Goal: Transaction & Acquisition: Purchase product/service

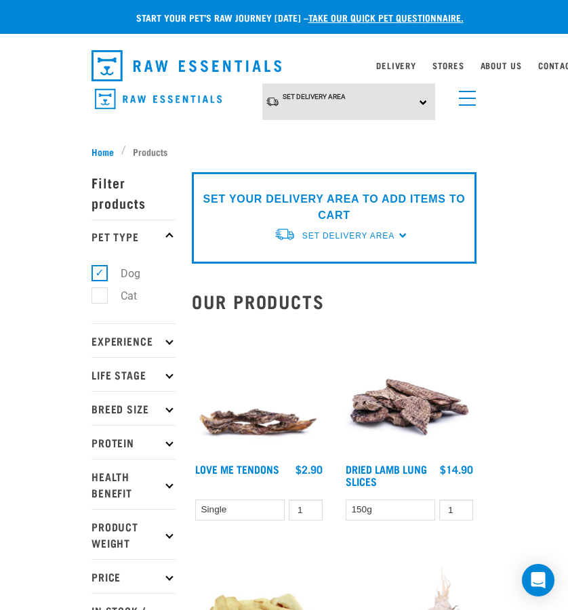
click at [460, 98] on span "menu" at bounding box center [467, 98] width 17 height 1
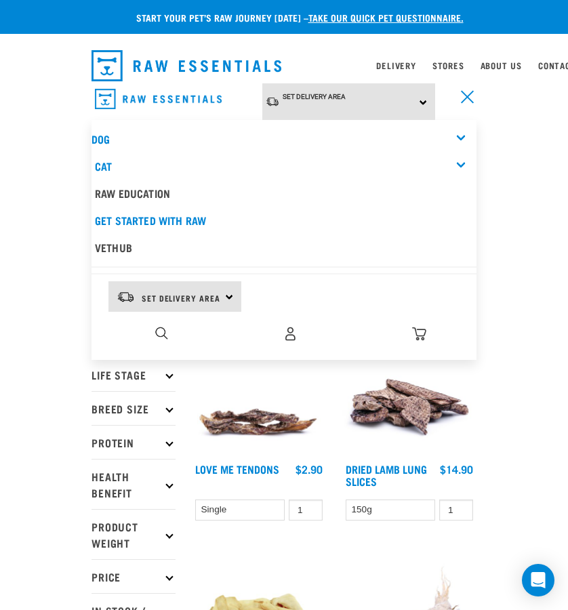
click at [376, 132] on div "Dog" at bounding box center [284, 138] width 385 height 27
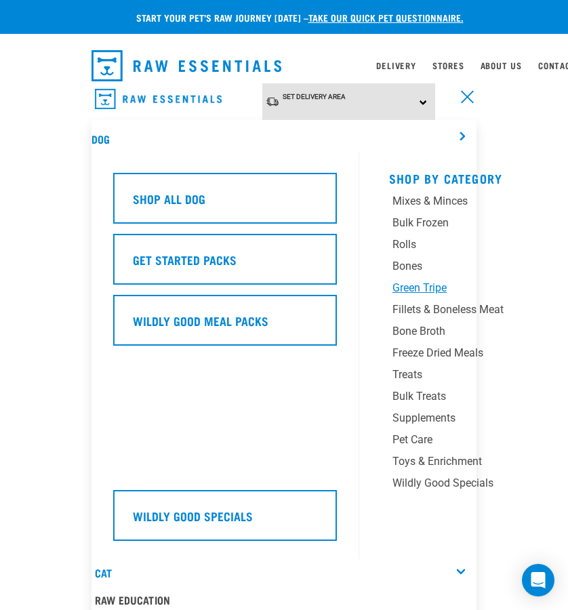
click at [422, 285] on div "Green Tripe" at bounding box center [470, 288] width 156 height 16
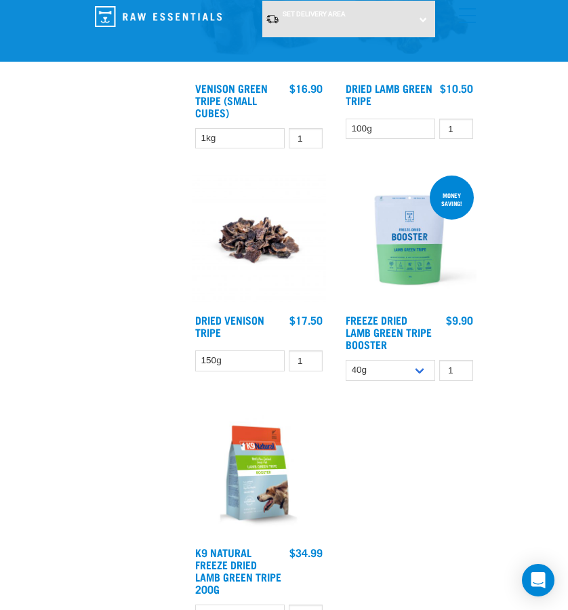
scroll to position [746, 0]
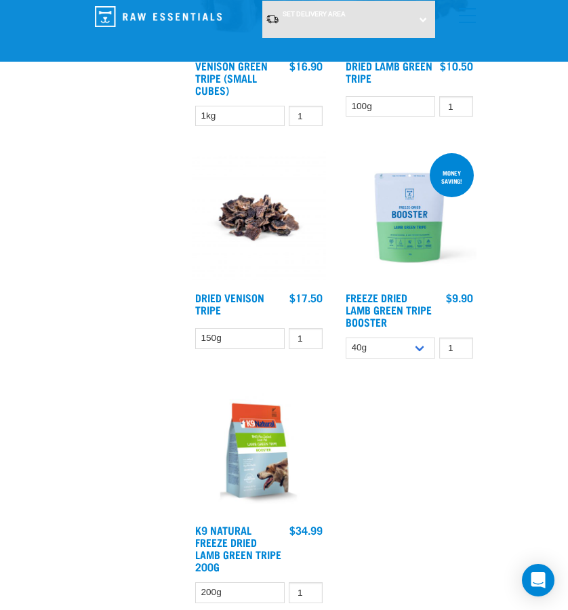
click at [402, 235] on img at bounding box center [409, 217] width 134 height 134
